Goal: Information Seeking & Learning: Learn about a topic

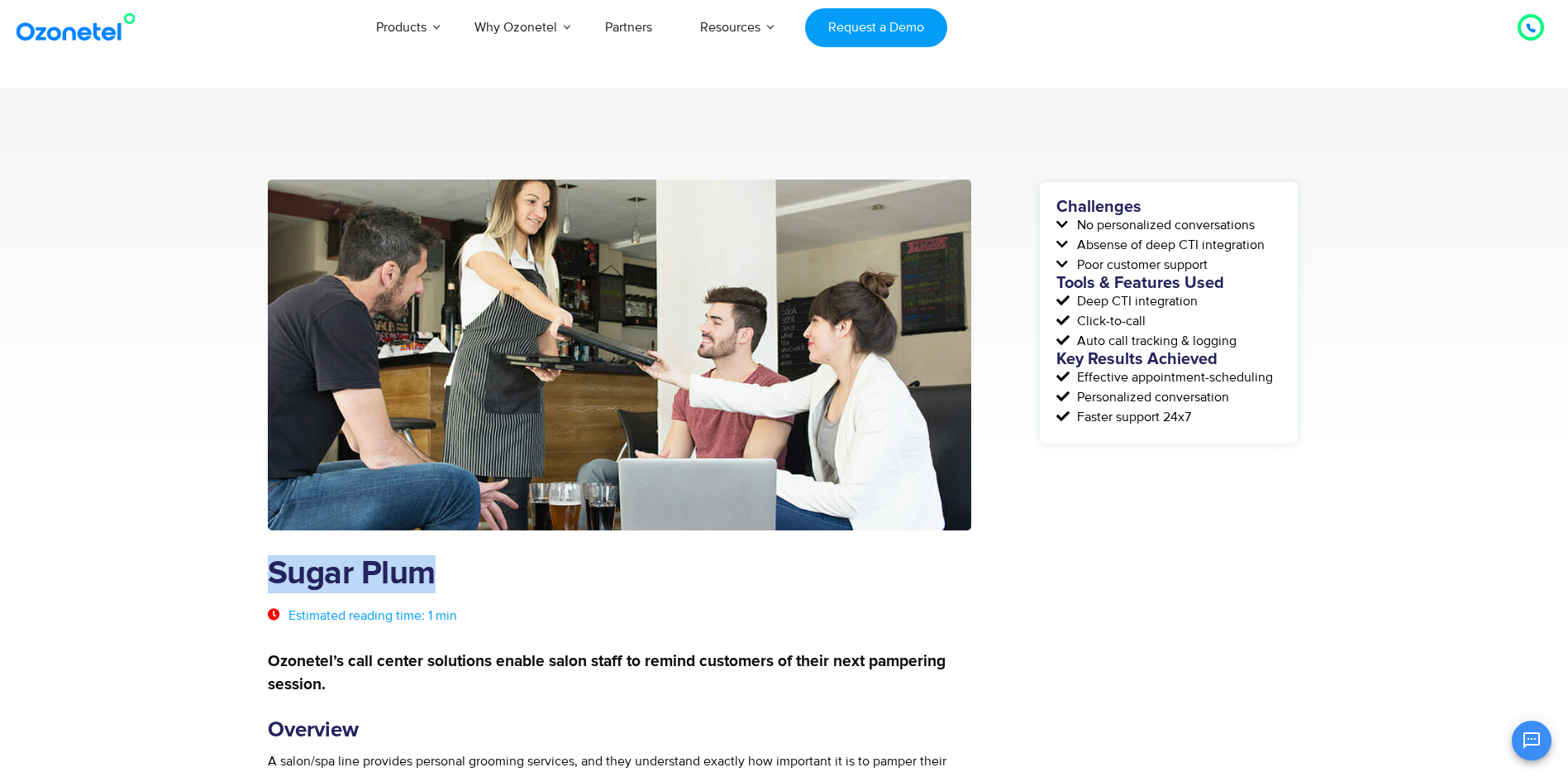
drag, startPoint x: 275, startPoint y: 568, endPoint x: 428, endPoint y: 566, distance: 153.0
click at [428, 566] on h1 "Sugar Plum" at bounding box center [620, 574] width 704 height 38
copy h1 "Sugar Plum"
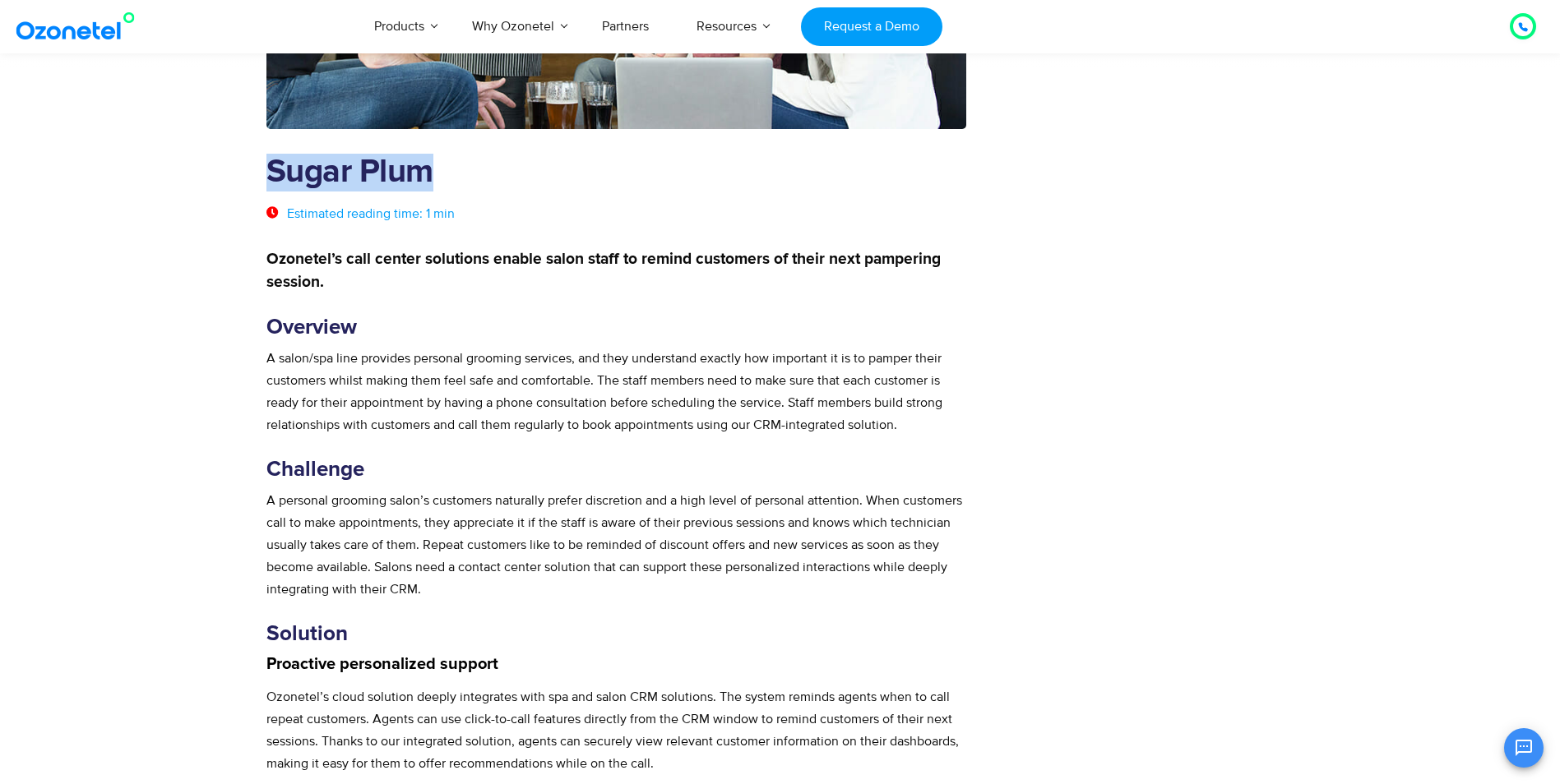
scroll to position [493, 0]
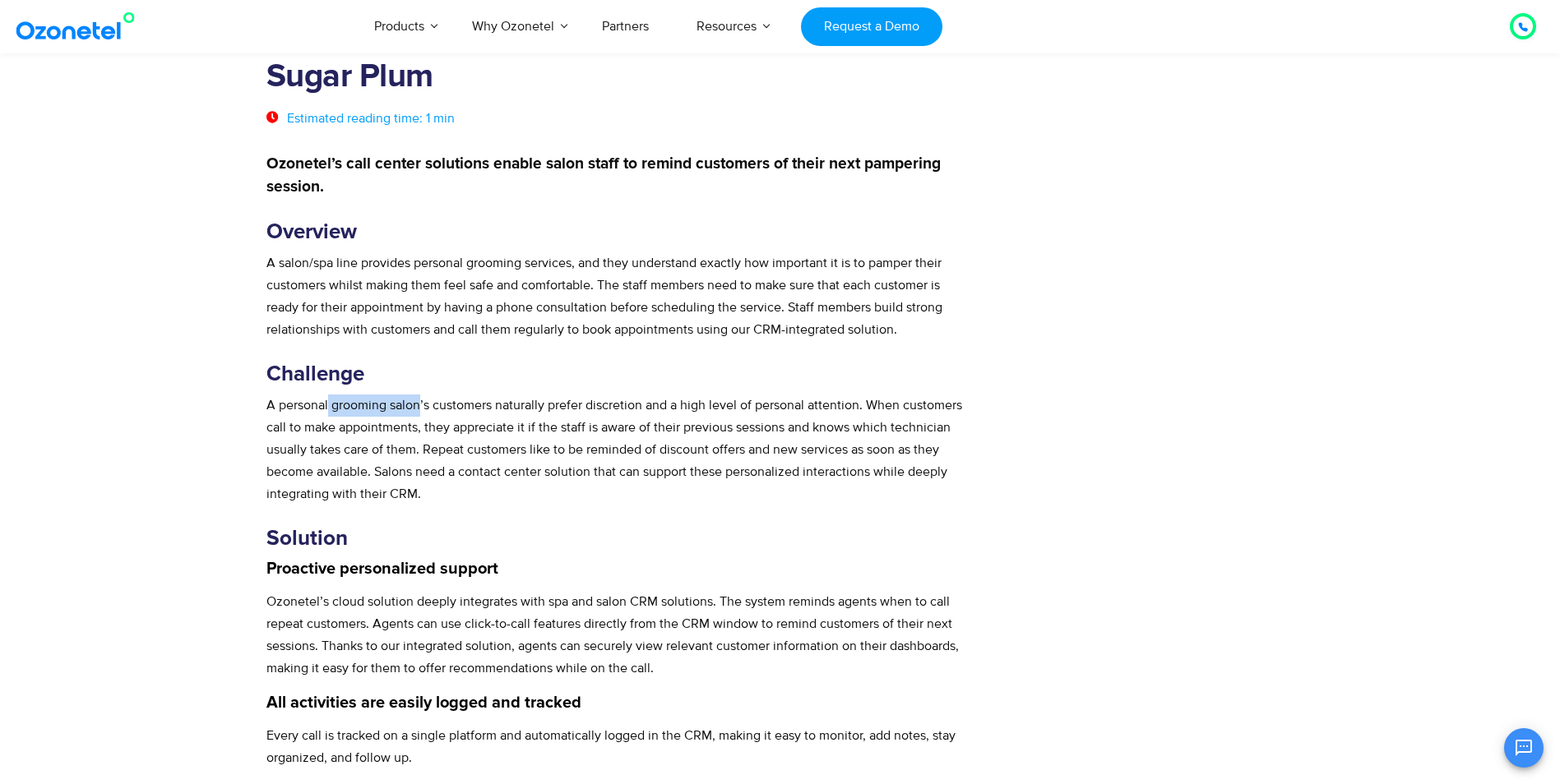
drag, startPoint x: 330, startPoint y: 402, endPoint x: 419, endPoint y: 406, distance: 89.1
click at [419, 406] on p "A personal grooming salon’s customers naturally prefer discretion and a high le…" at bounding box center [617, 450] width 701 height 111
copy p "grooming salon"
